Goal: Task Accomplishment & Management: Manage account settings

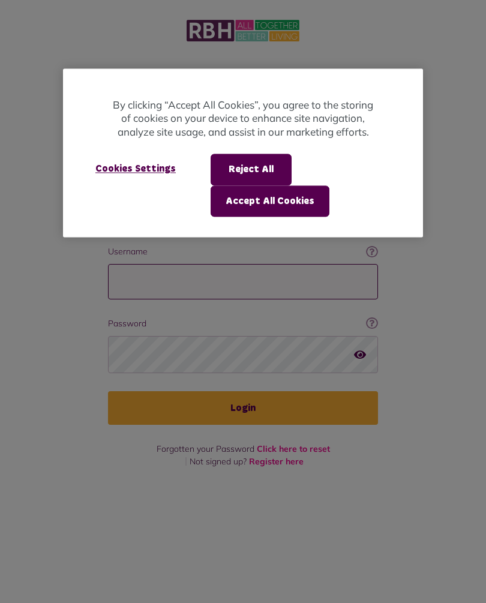
type input "**********"
click at [243, 391] on button "Login" at bounding box center [243, 408] width 270 height 34
click at [256, 387] on div at bounding box center [243, 301] width 486 height 603
click at [254, 390] on div at bounding box center [243, 301] width 486 height 603
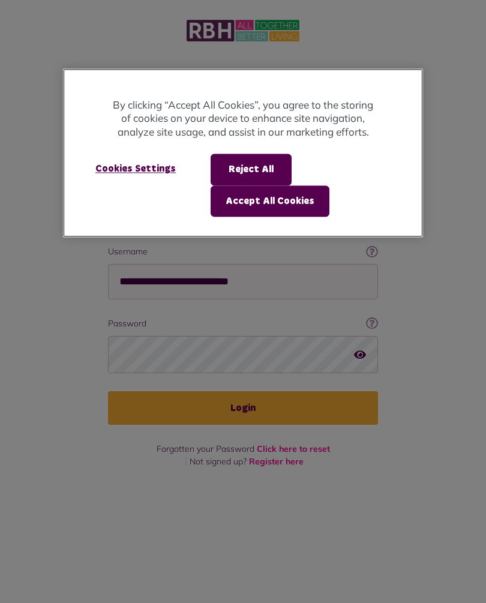
click at [282, 198] on button "Accept All Cookies" at bounding box center [270, 200] width 119 height 31
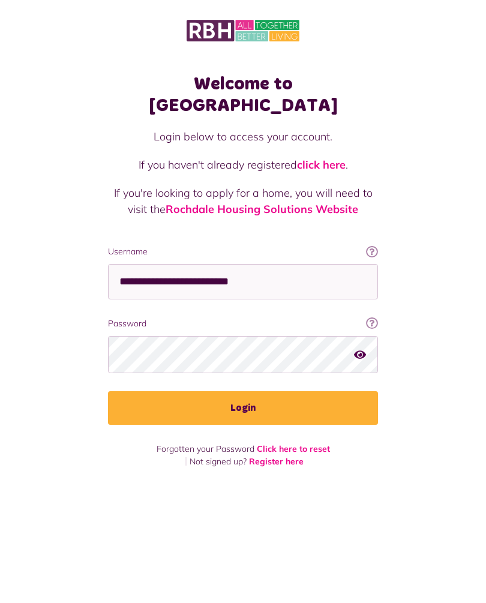
click at [252, 391] on button "Login" at bounding box center [243, 408] width 270 height 34
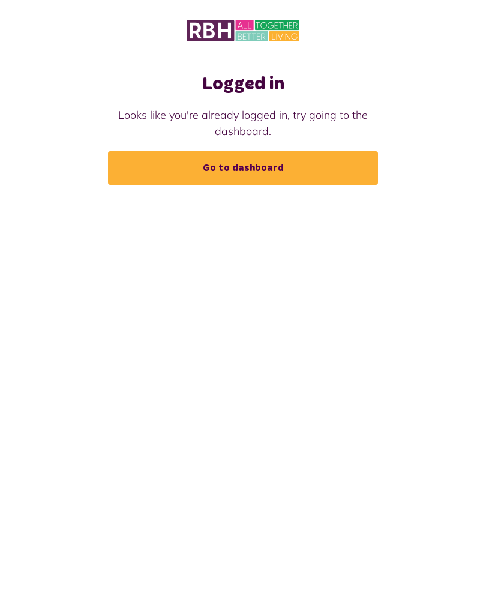
click at [261, 165] on link "Go to dashboard" at bounding box center [243, 168] width 270 height 34
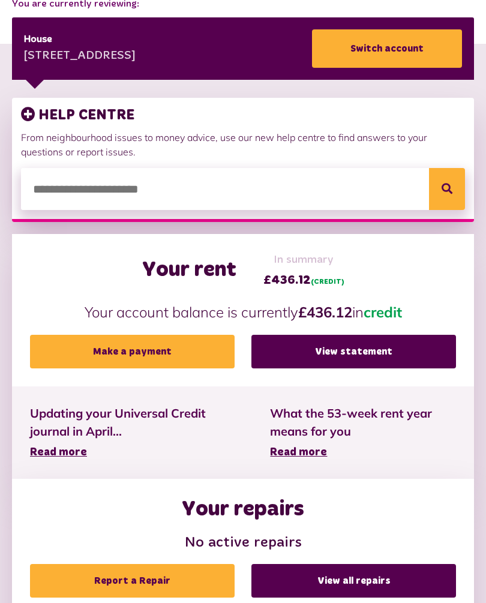
scroll to position [155, 0]
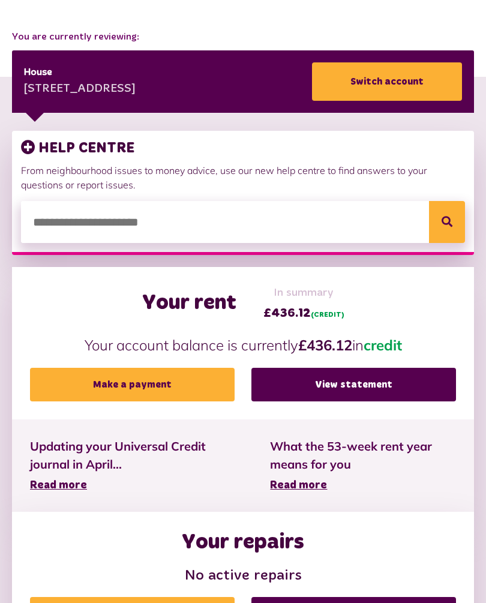
click at [363, 384] on link "View statement" at bounding box center [353, 385] width 205 height 34
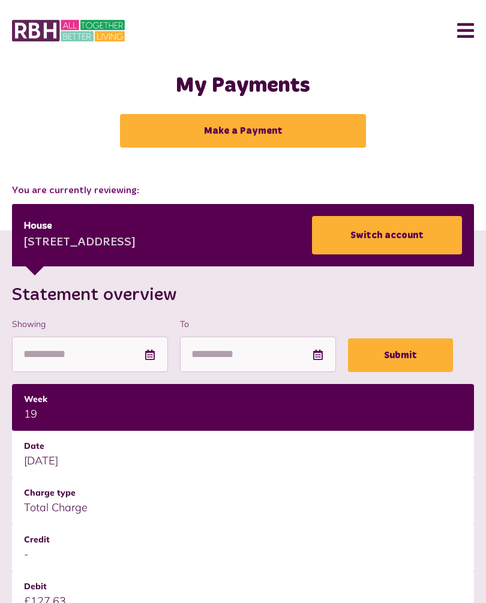
click at [473, 27] on button "Menu" at bounding box center [461, 30] width 26 height 37
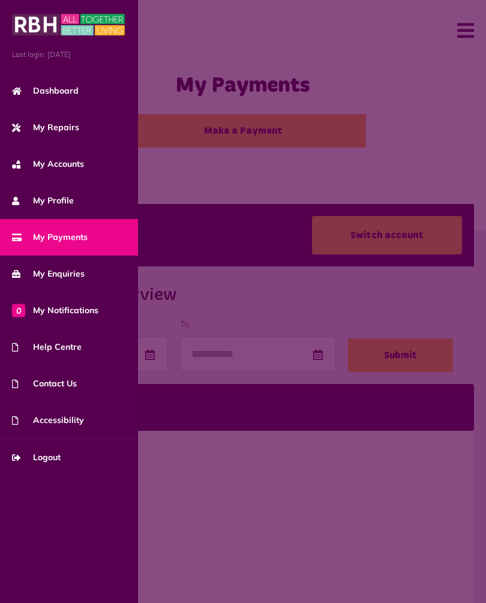
click at [61, 455] on span "Logout" at bounding box center [36, 457] width 49 height 13
